Goal: Obtain resource: Download file/media

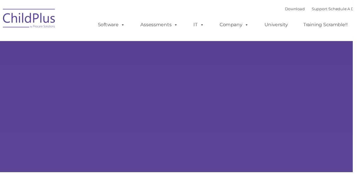
select select "MEDIUM"
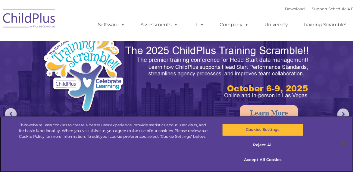
scroll to position [3, 0]
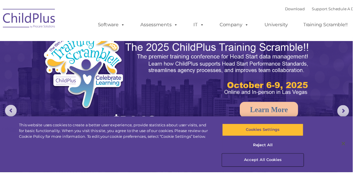
click at [279, 170] on button "Accept All Cookies" at bounding box center [269, 164] width 83 height 13
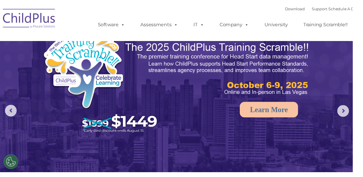
click at [28, 29] on img at bounding box center [30, 20] width 60 height 30
click at [28, 21] on img at bounding box center [30, 20] width 60 height 30
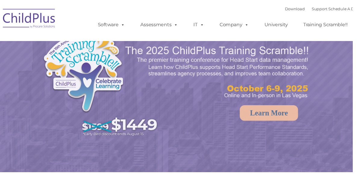
select select "MEDIUM"
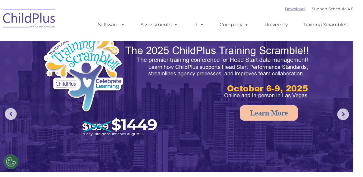
click at [297, 11] on link "Download" at bounding box center [303, 9] width 20 height 5
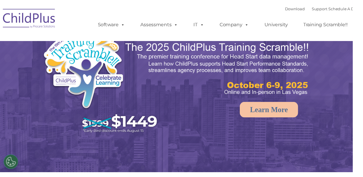
scroll to position [3, 0]
select select "MEDIUM"
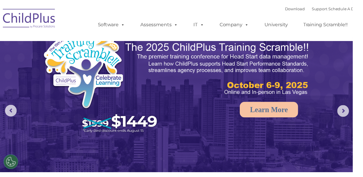
click at [2, 151] on img at bounding box center [181, 111] width 363 height 228
